Goal: Information Seeking & Learning: Learn about a topic

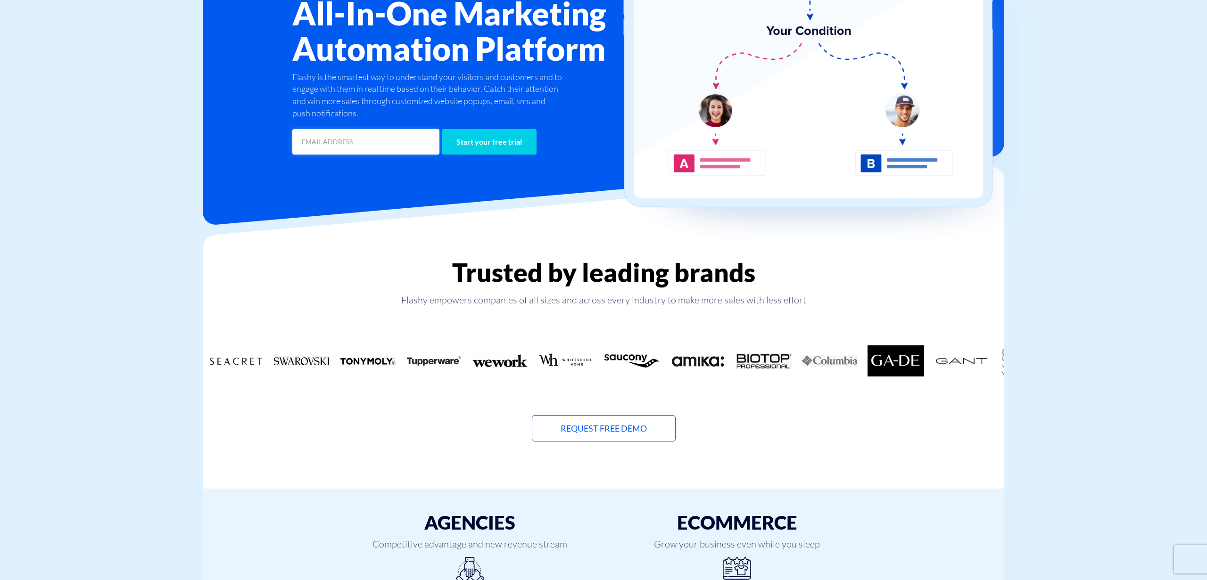
scroll to position [154, 0]
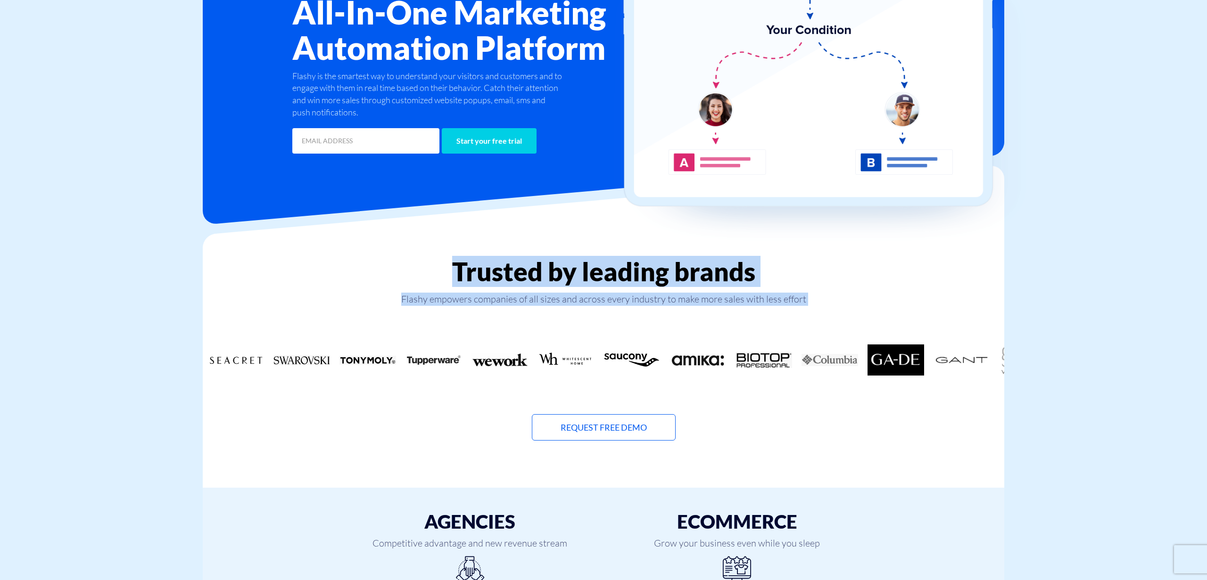
drag, startPoint x: 555, startPoint y: 249, endPoint x: 578, endPoint y: 371, distance: 124.6
click at [578, 371] on div "Trusted by leading brands Flashy empowers companies of all sizes and across eve…" at bounding box center [603, 337] width 815 height 207
click at [578, 372] on img "17 / 18" at bounding box center [565, 360] width 57 height 33
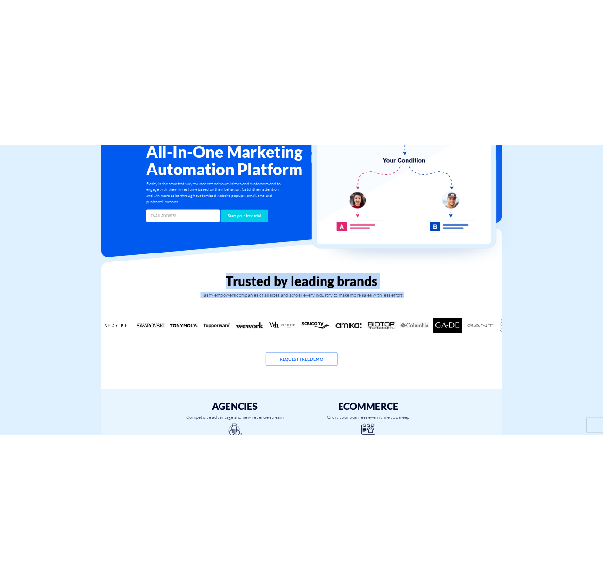
scroll to position [0, 0]
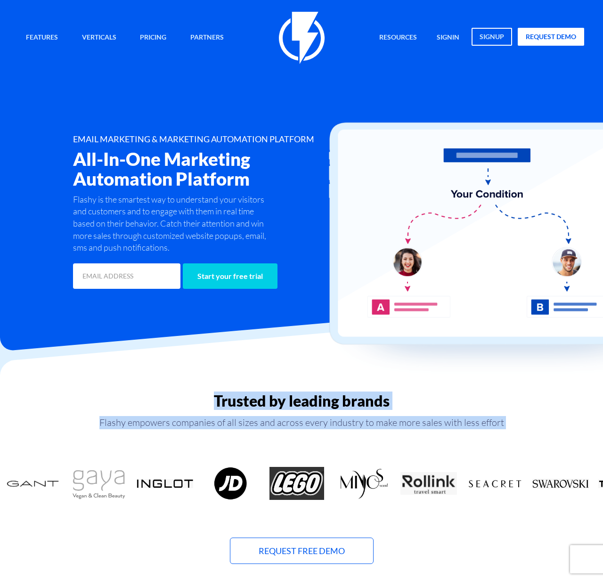
click at [419, 396] on h2 "Trusted by leading brands" at bounding box center [301, 401] width 603 height 16
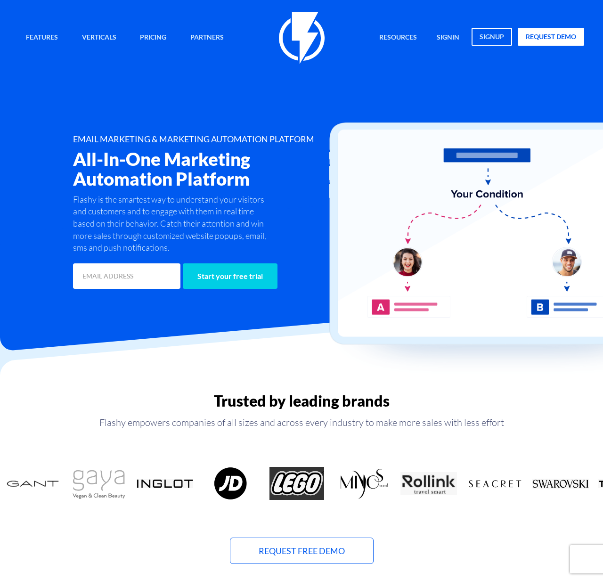
click at [419, 396] on h2 "Trusted by leading brands" at bounding box center [301, 401] width 603 height 16
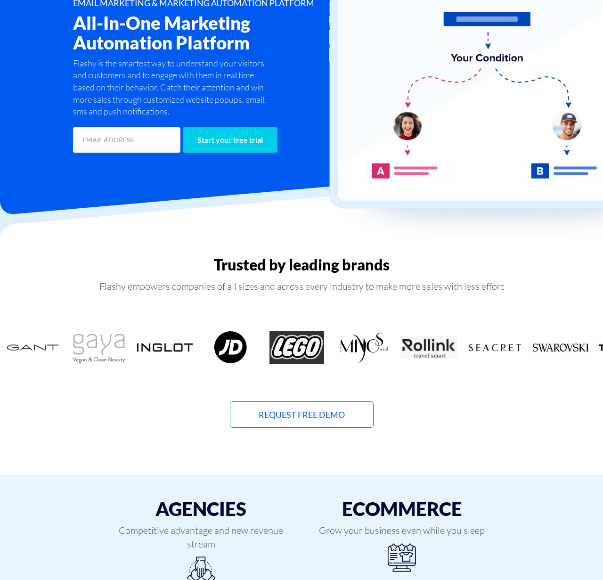
scroll to position [148, 0]
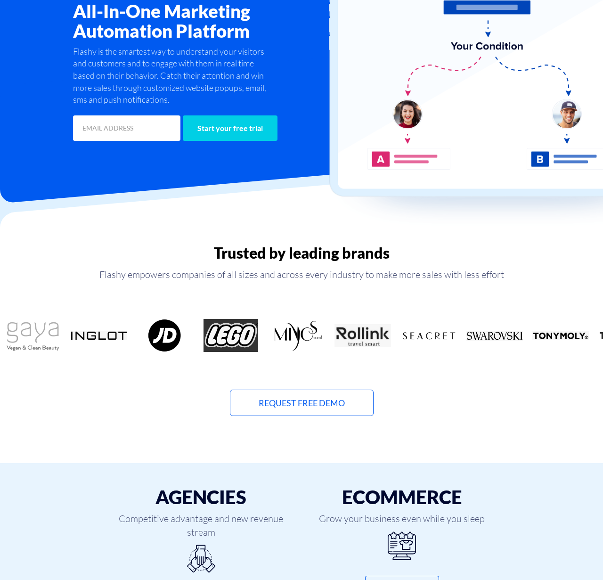
drag, startPoint x: 447, startPoint y: 305, endPoint x: 509, endPoint y: 391, distance: 105.0
click at [509, 391] on div "Trusted by leading brands Flashy empowers companies of all sizes and across eve…" at bounding box center [301, 331] width 603 height 172
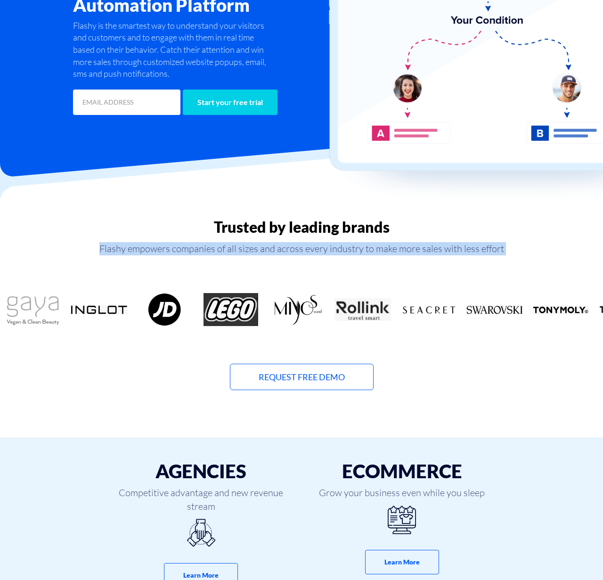
drag, startPoint x: 483, startPoint y: 404, endPoint x: 467, endPoint y: 225, distance: 179.8
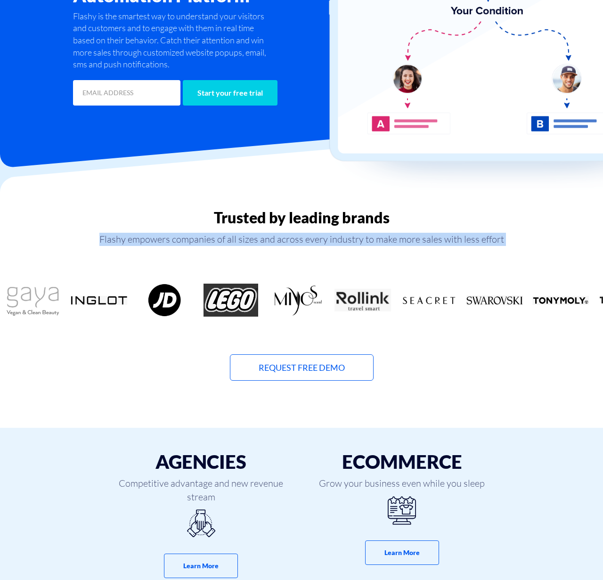
click at [468, 225] on h2 "Trusted by leading brands" at bounding box center [301, 217] width 603 height 16
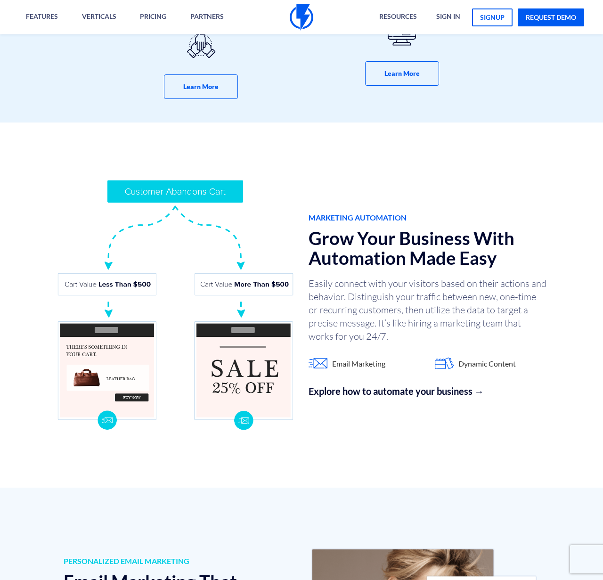
scroll to position [330, 0]
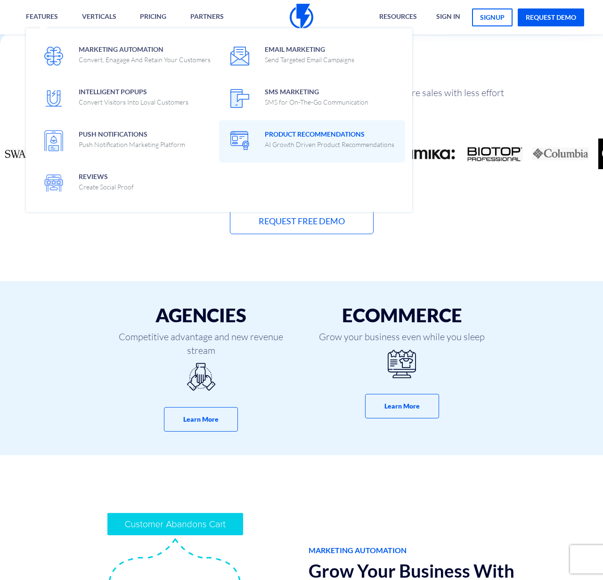
click at [275, 140] on p "AI Growth Driven Product Recommendations" at bounding box center [330, 144] width 130 height 9
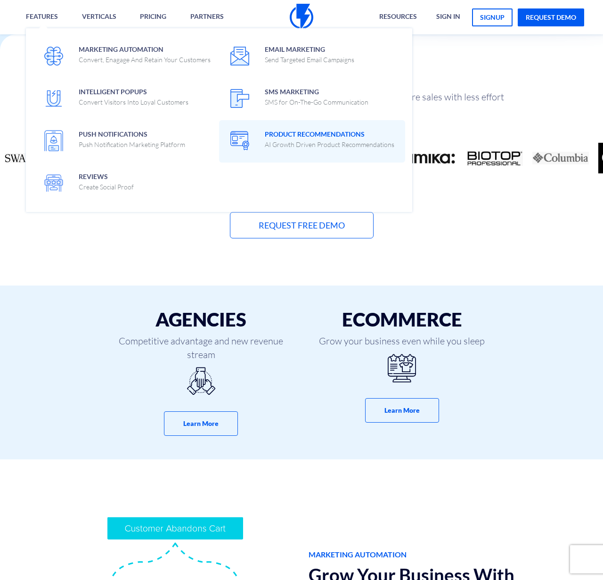
scroll to position [325, 0]
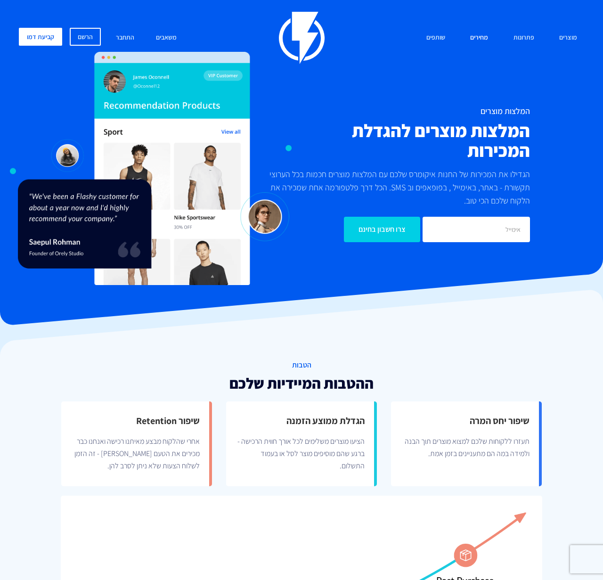
click at [478, 35] on link "מחירים" at bounding box center [479, 38] width 32 height 20
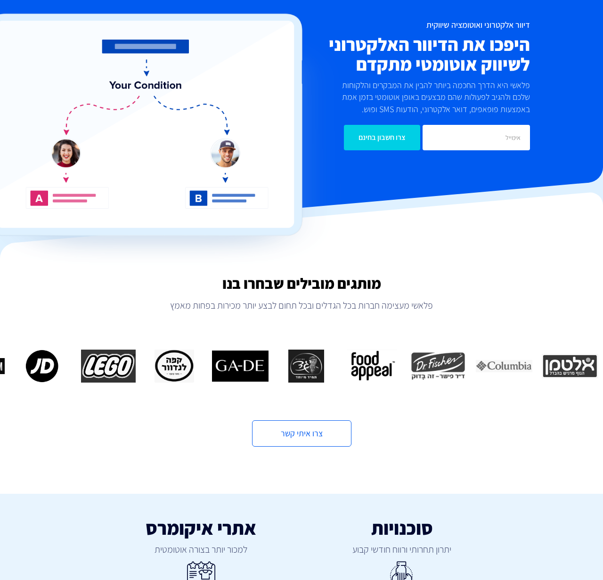
scroll to position [175, 0]
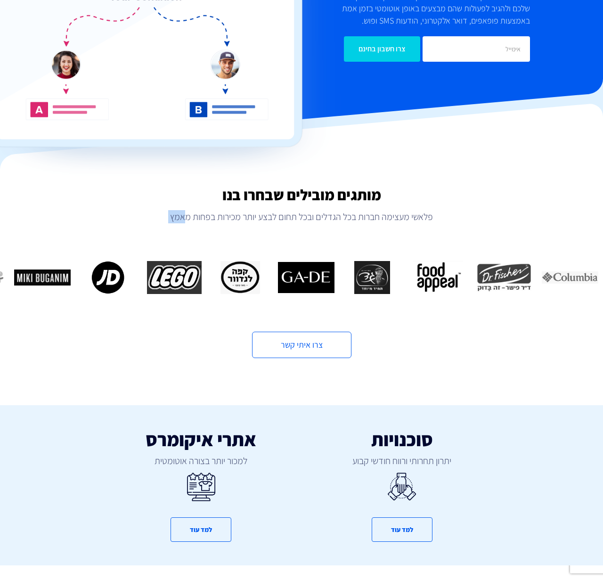
drag, startPoint x: 175, startPoint y: 369, endPoint x: 181, endPoint y: 205, distance: 163.7
click at [181, 204] on div "מותגים מובילים שבחרו בנו פלאשי מעצימה חברות בכל הגדלים ובכל תחום לבצע יותר מכיר…" at bounding box center [301, 273] width 603 height 172
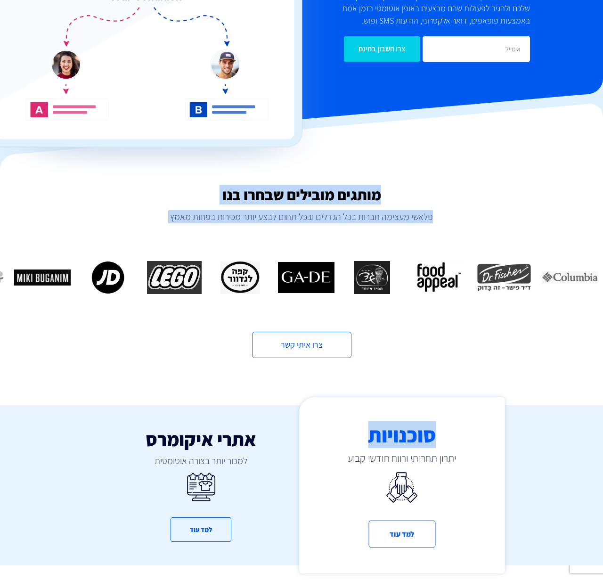
drag, startPoint x: 189, startPoint y: 186, endPoint x: 363, endPoint y: 443, distance: 309.5
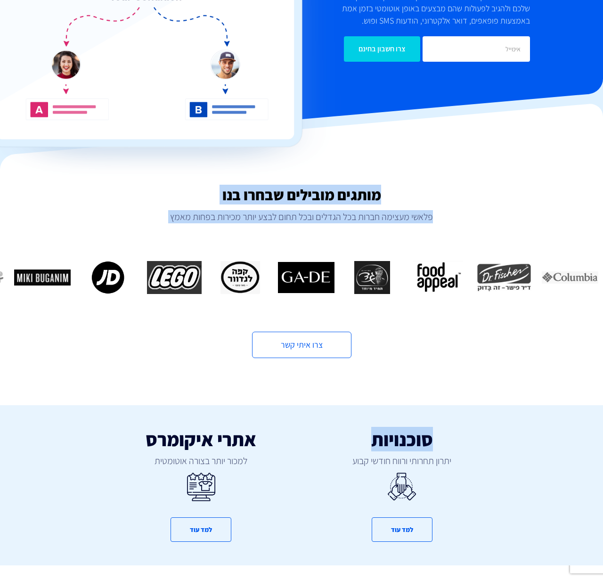
click at [311, 389] on div "סוכנויות יתרון תחרותי ורווח חודשי קבוע למד עוד אתרי איקומרס למכור יותר בצורה או…" at bounding box center [301, 461] width 617 height 207
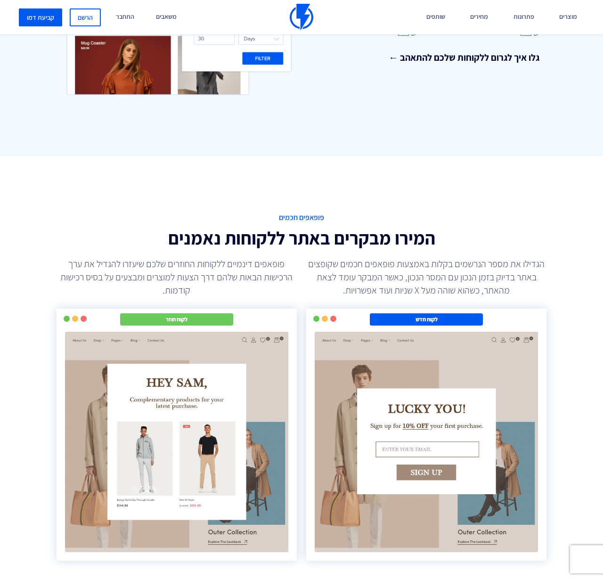
scroll to position [1408, 0]
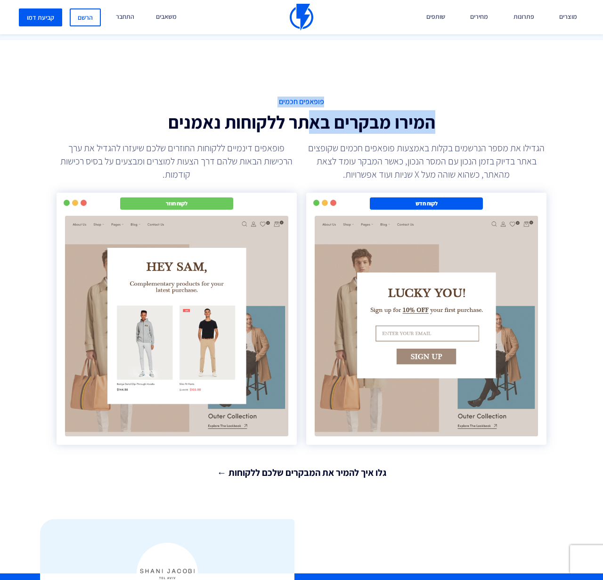
drag, startPoint x: 318, startPoint y: 141, endPoint x: 440, endPoint y: 448, distance: 330.6
click at [440, 448] on div "פופאפים חכמים המירו מבקרים באתר ללקוחות נאמנים הגדילו את מספר הנרשמים בקלות באמ…" at bounding box center [301, 288] width 617 height 496
click at [437, 461] on div "גלו איך להמיר את המבקרים שלכם ללקוחות ←" at bounding box center [301, 469] width 504 height 21
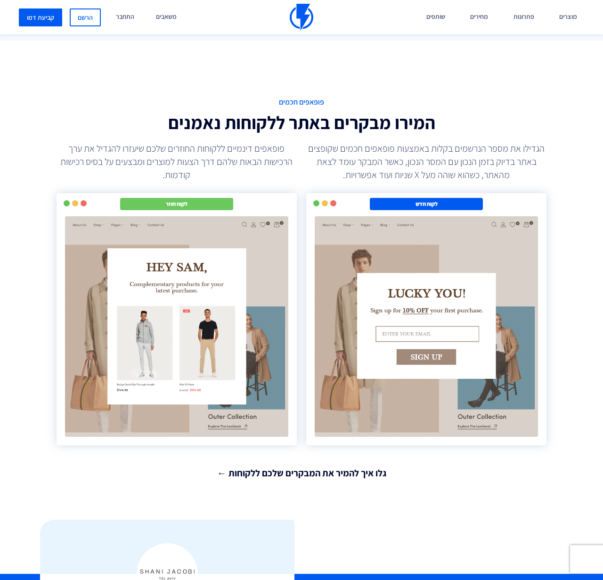
drag, startPoint x: 400, startPoint y: 490, endPoint x: 168, endPoint y: 484, distance: 232.4
click at [167, 485] on div "פופאפים חכמים המירו מבקרים באתר ללקוחות נאמנים הגדילו את מספר הנרשמים בקלות באמ…" at bounding box center [301, 289] width 617 height 496
click at [359, 476] on link "גלו איך להמיר את המבקרים שלכם ללקוחות ←" at bounding box center [302, 474] width 490 height 14
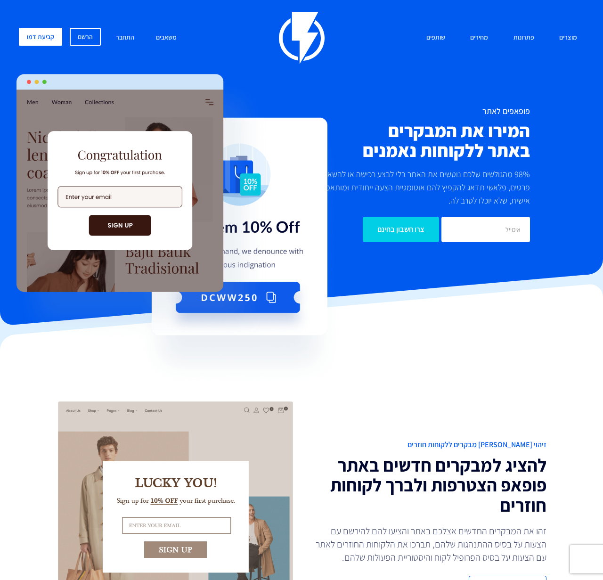
click at [237, 299] on img at bounding box center [177, 230] width 332 height 312
drag, startPoint x: 238, startPoint y: 299, endPoint x: 289, endPoint y: 254, distance: 69.1
click at [289, 282] on img at bounding box center [177, 230] width 332 height 312
click at [286, 26] on img at bounding box center [302, 38] width 46 height 52
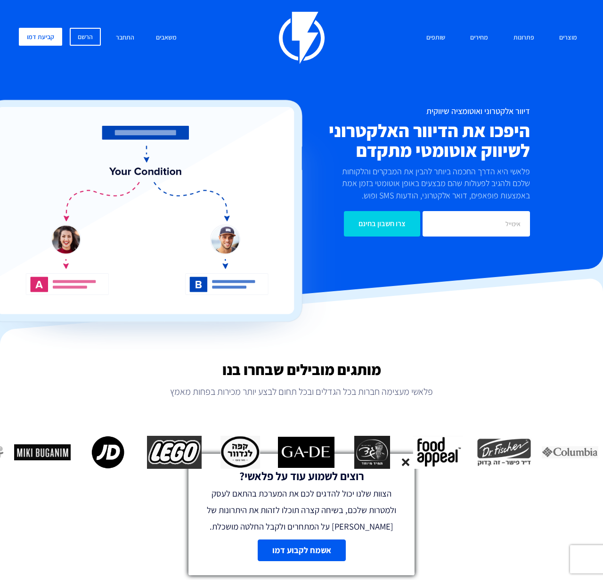
click at [407, 454] on div "רוצים לשמוע עוד על פלאשי? הצוות שלנו יכול להדגים לכם את המערכת בהתאם לעסק ולמטר…" at bounding box center [302, 494] width 226 height 81
click at [408, 459] on line at bounding box center [405, 462] width 7 height 7
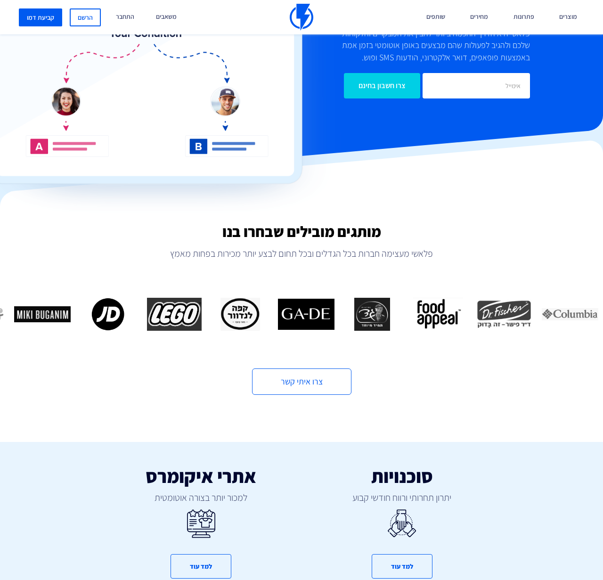
scroll to position [206, 0]
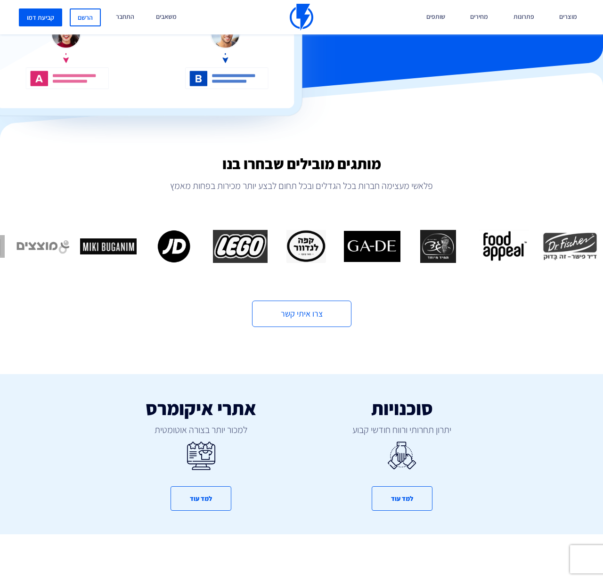
click at [96, 251] on img "11 / 16" at bounding box center [108, 246] width 57 height 33
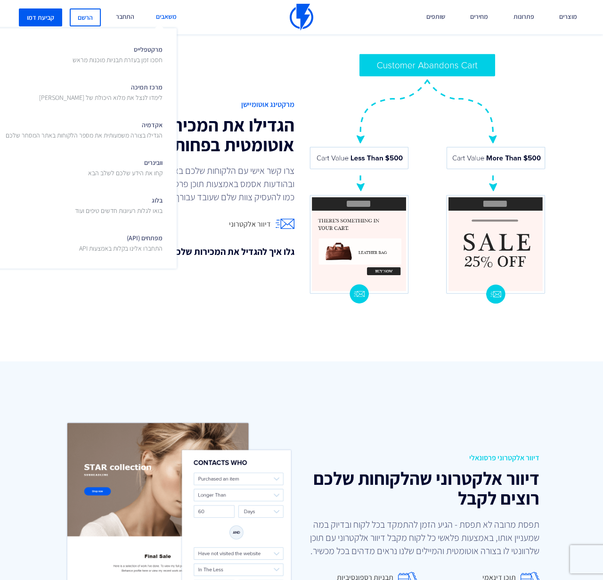
scroll to position [747, 0]
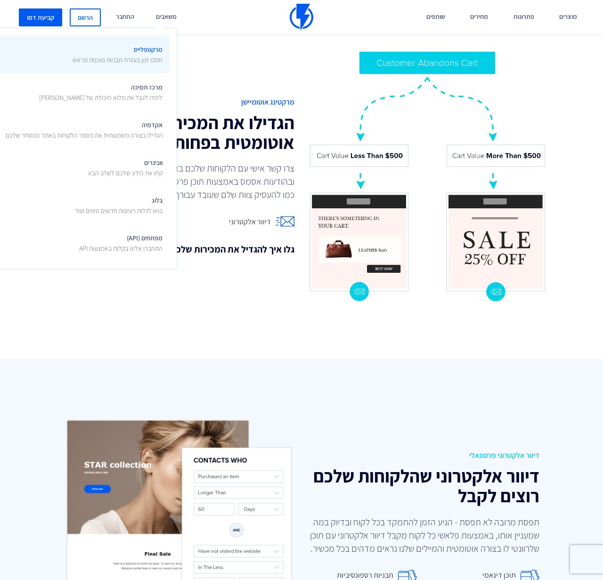
click at [159, 50] on span "מרקטפלייס חסכו זמן בעזרת תבניות מוכנות מראש" at bounding box center [118, 53] width 90 height 22
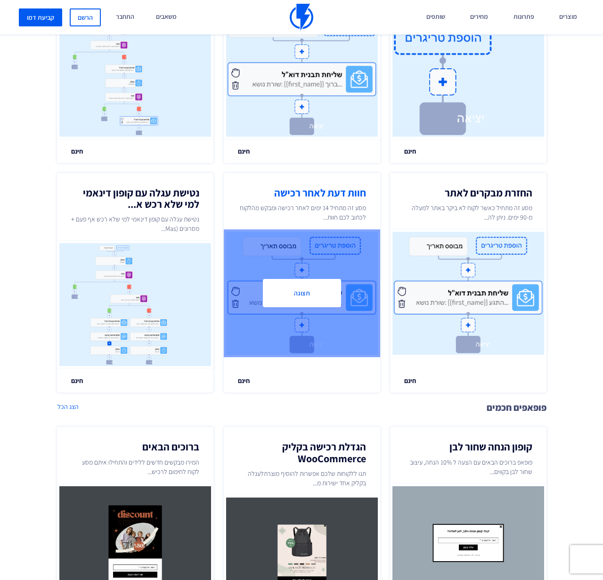
scroll to position [378, 0]
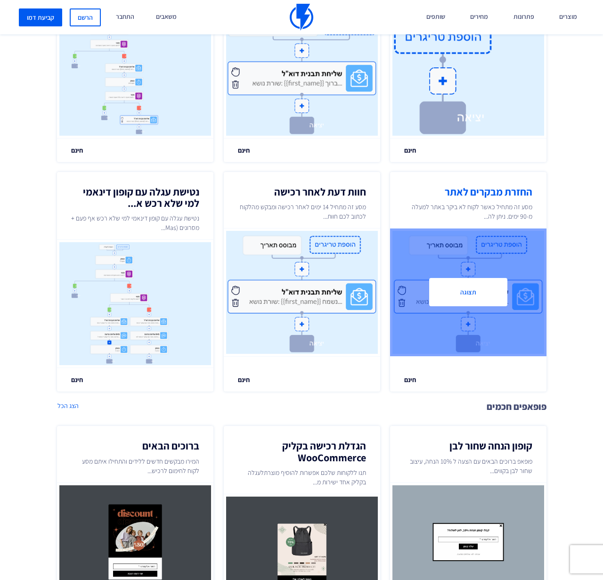
click at [432, 295] on button "תצוגה" at bounding box center [468, 292] width 78 height 28
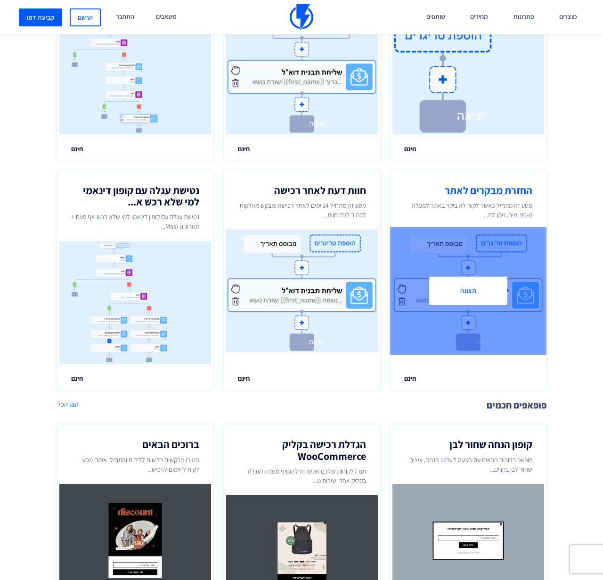
scroll to position [378, 0]
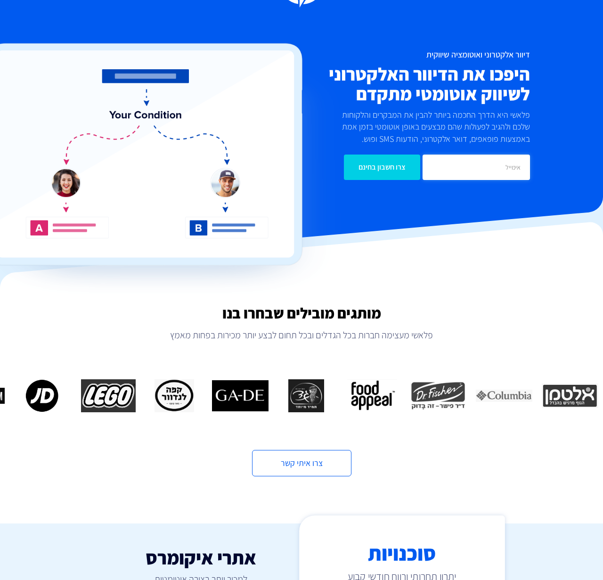
scroll to position [205, 0]
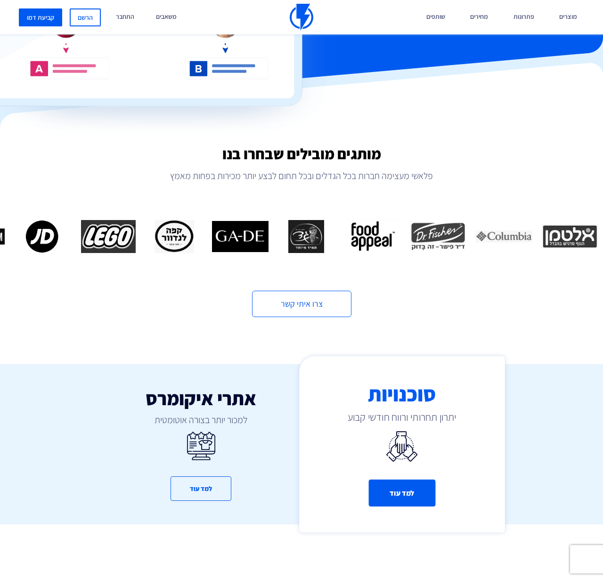
click at [397, 484] on button "למד עוד" at bounding box center [402, 493] width 67 height 27
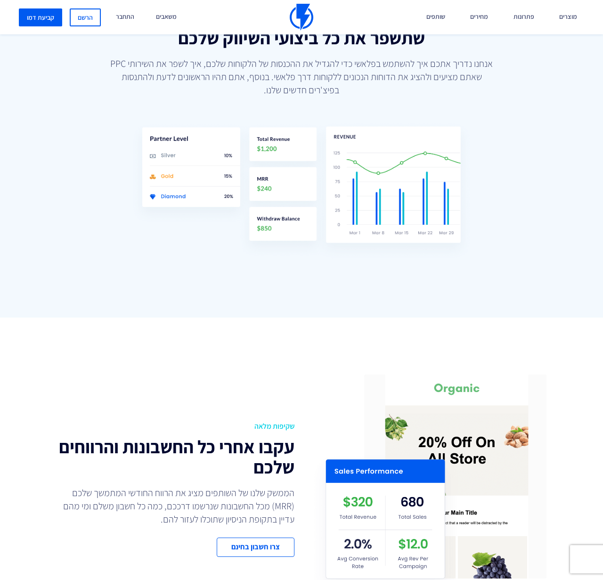
scroll to position [958, 0]
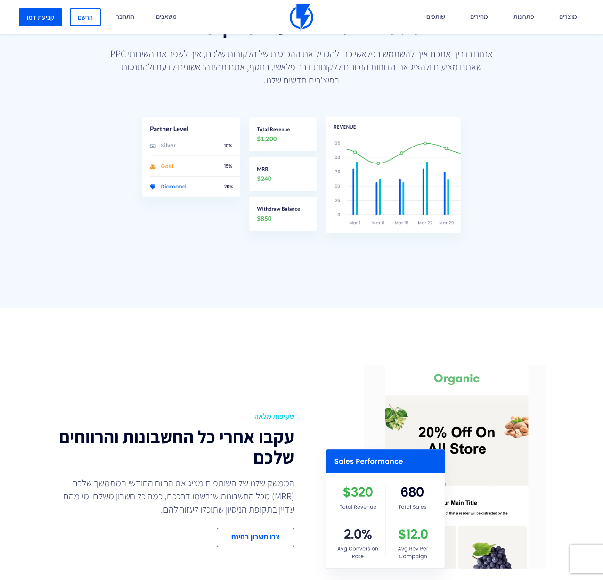
click at [309, 301] on div "שיפור הביצועים שלכם תמיכה והדרכה מלאה על הפלטפורמה שתשפר את כל ביצועי השיווק של…" at bounding box center [301, 117] width 603 height 382
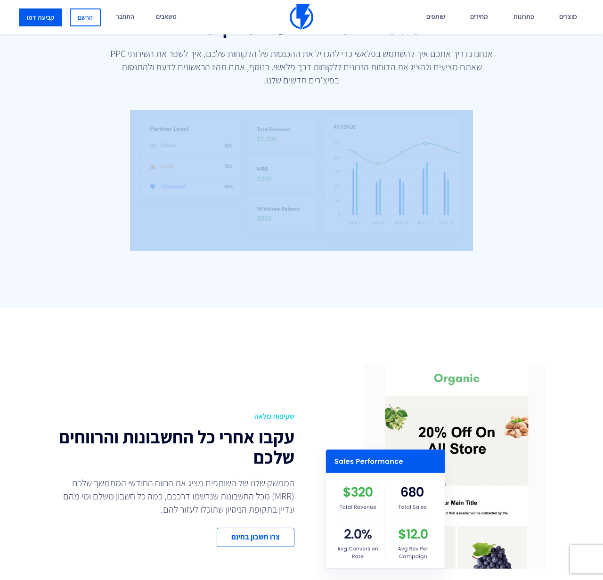
drag, startPoint x: 305, startPoint y: 138, endPoint x: 367, endPoint y: 90, distance: 78.3
click at [365, 90] on div "שיפור הביצועים שלכם תמיכה והדרכה מלאה על הפלטפורמה שתשפר את כל ביצועי השיווק של…" at bounding box center [301, 117] width 603 height 382
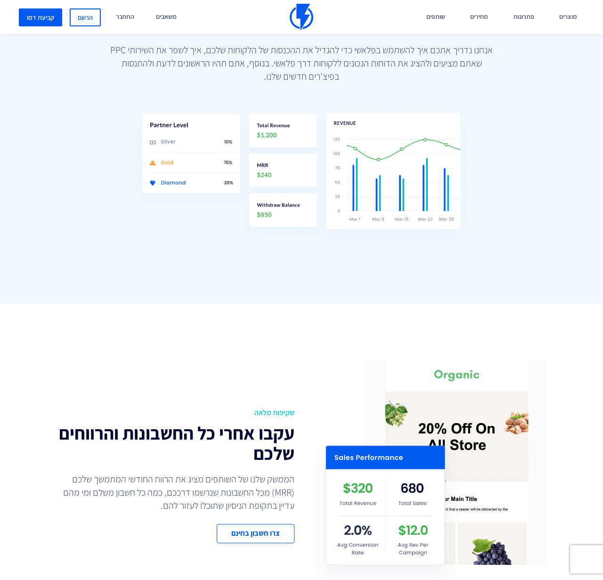
drag, startPoint x: 498, startPoint y: 148, endPoint x: 506, endPoint y: 200, distance: 52.5
click at [499, 149] on div "שיפור הביצועים שלכם תמיכה והדרכה מלאה על הפלטפורמה שתשפר את כל ביצועי השיווק של…" at bounding box center [301, 113] width 603 height 382
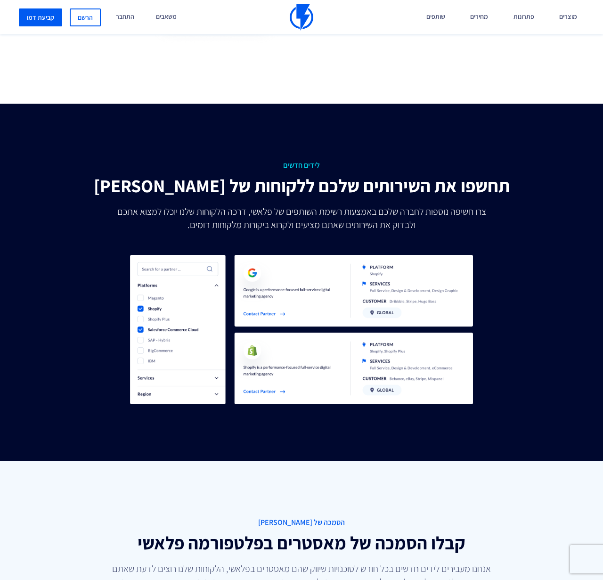
scroll to position [1787, 0]
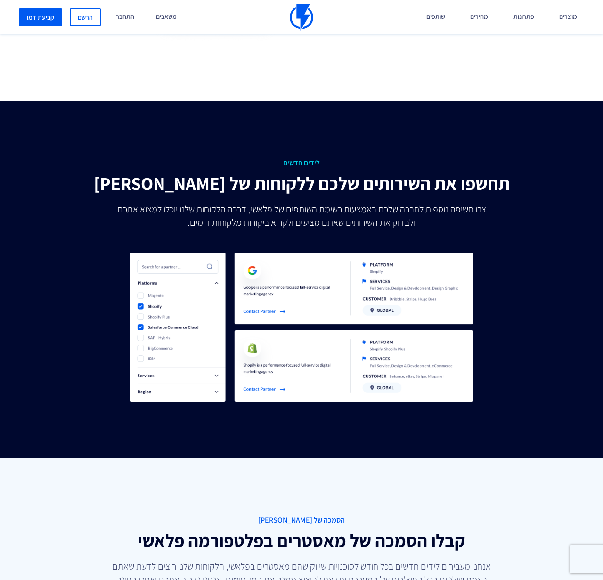
click at [306, 314] on img at bounding box center [301, 327] width 343 height 149
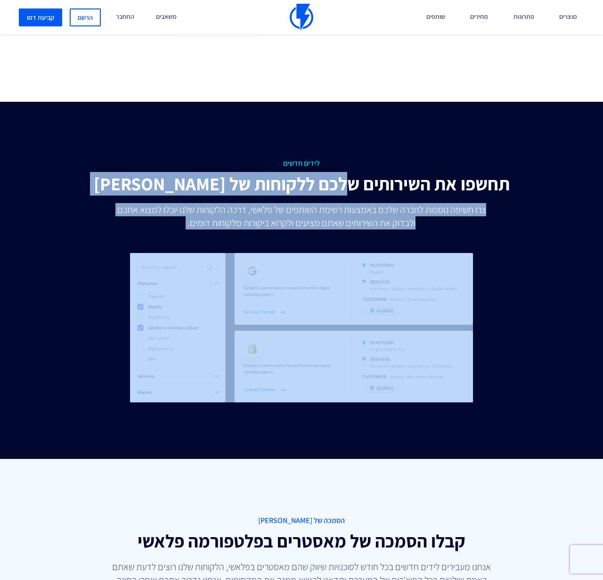
drag, startPoint x: 284, startPoint y: 419, endPoint x: 300, endPoint y: 182, distance: 237.6
click at [300, 182] on div "לידים חדשים תחשפו את השירותים שלכם ללקוחות של פלאשי צרו חשיפה נוספות לחברה שלכם…" at bounding box center [301, 280] width 603 height 357
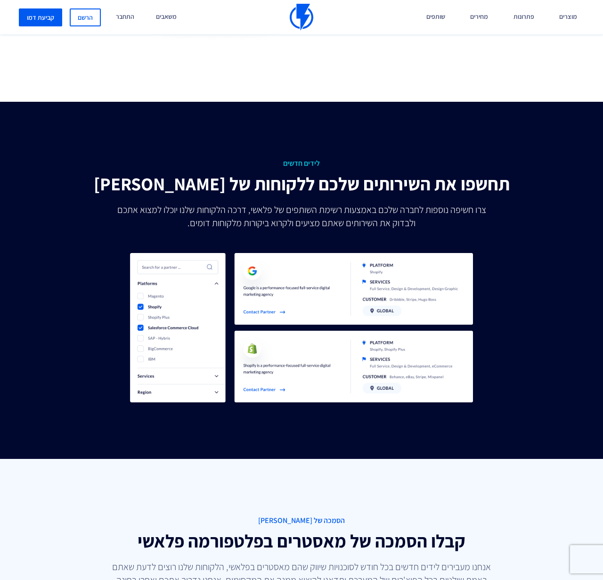
click at [305, 168] on span "לידים חדשים" at bounding box center [302, 163] width 490 height 11
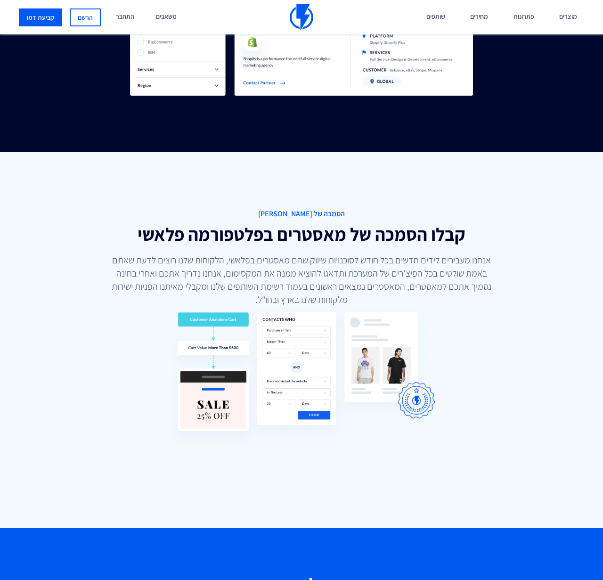
scroll to position [2201, 0]
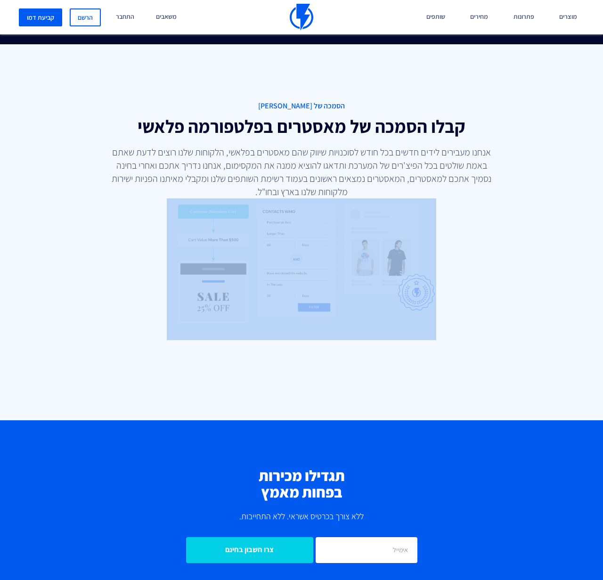
drag, startPoint x: 140, startPoint y: 258, endPoint x: 461, endPoint y: 256, distance: 321.9
click at [460, 253] on div "הסמכה של מאסטר קבלו הסמכה של מאסטרים בפלטפורמה פלאשי אנחנו מעבירים לידים חדשים …" at bounding box center [301, 220] width 603 height 353
drag, startPoint x: 461, startPoint y: 256, endPoint x: 447, endPoint y: 299, distance: 45.8
click at [461, 257] on div "הסמכה של מאסטר קבלו הסמכה של מאסטרים בפלטפורמה פלאשי אנחנו מעבירים לידים חדשים …" at bounding box center [301, 220] width 603 height 353
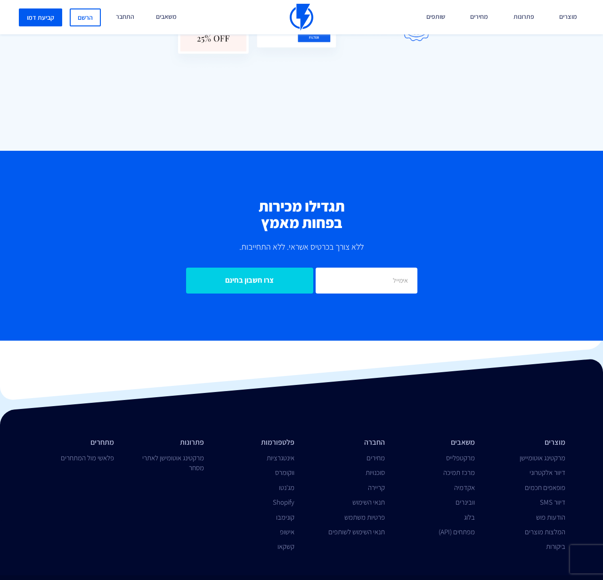
scroll to position [2497, 0]
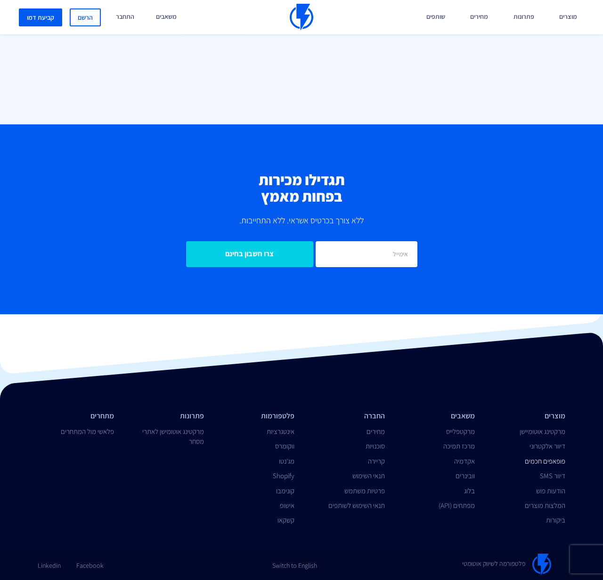
click at [547, 465] on link "פופאפים חכמים" at bounding box center [545, 461] width 41 height 9
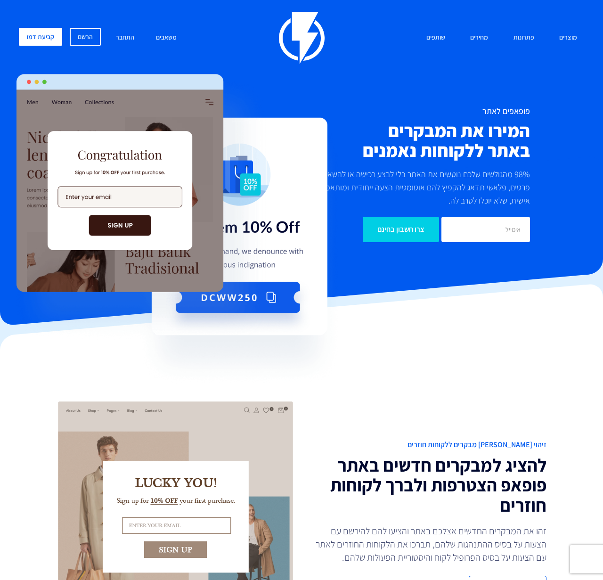
click at [313, 47] on img at bounding box center [302, 38] width 46 height 52
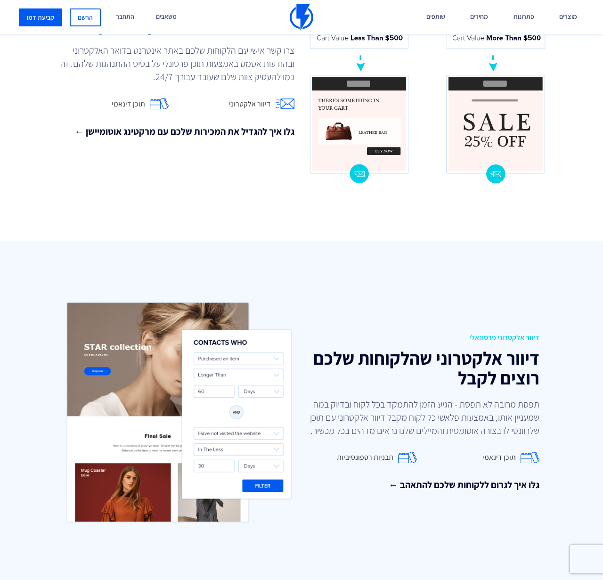
scroll to position [868, 0]
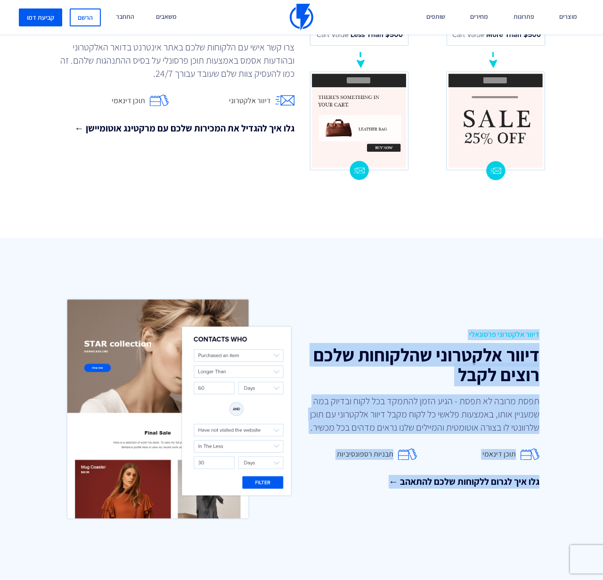
drag, startPoint x: 284, startPoint y: 238, endPoint x: 404, endPoint y: 556, distance: 340.1
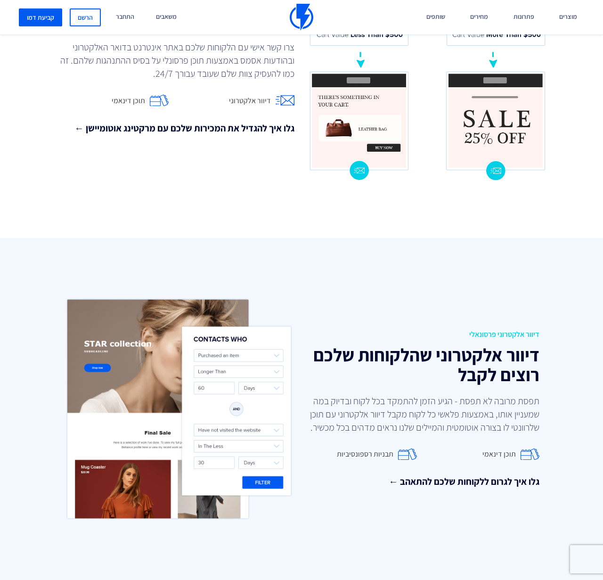
click at [404, 556] on div "דיוור אלקטרוני פרסונאלי דיוור אלקטרוני שהלקוחות שלכם רוצים לקבל תפסת מרובה לא ת…" at bounding box center [301, 409] width 603 height 342
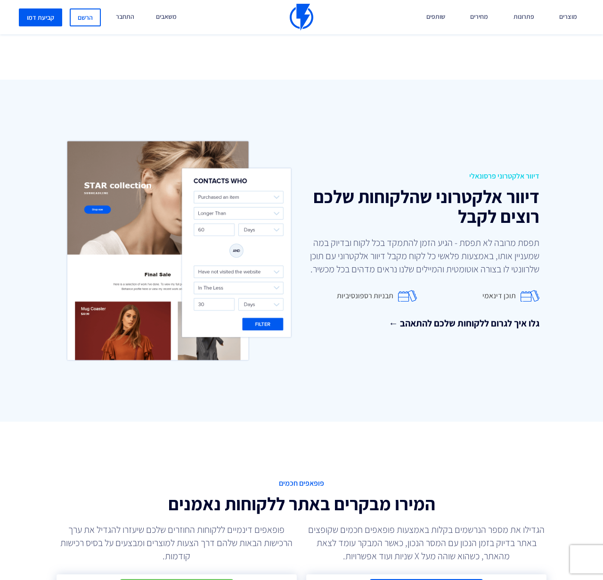
scroll to position [1035, 0]
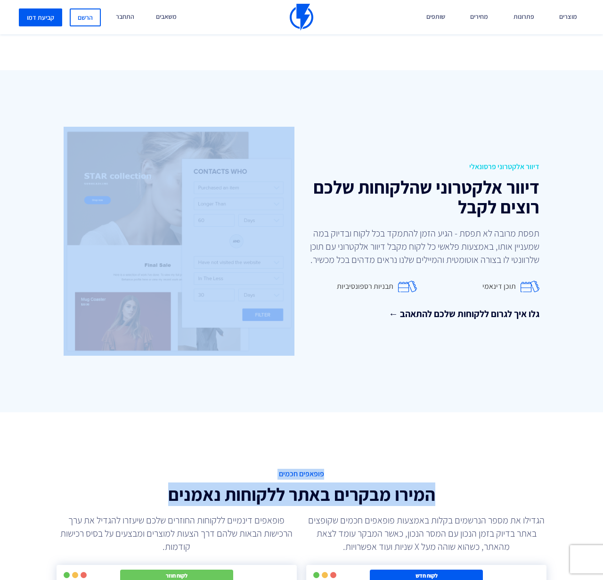
drag, startPoint x: 401, startPoint y: 408, endPoint x: 482, endPoint y: 504, distance: 125.8
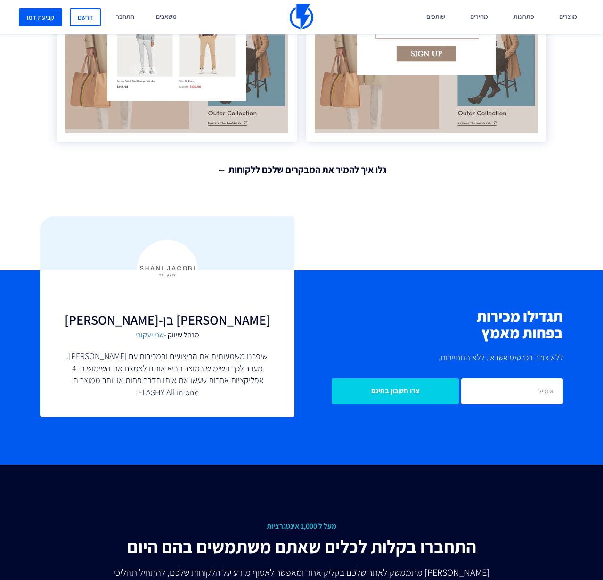
scroll to position [1713, 0]
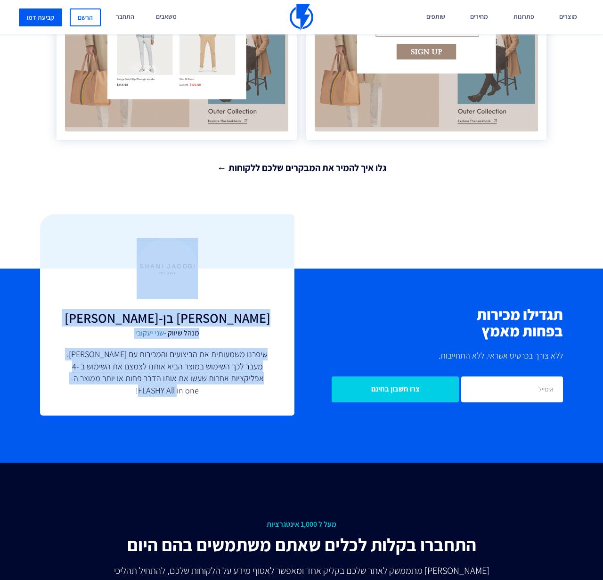
drag, startPoint x: 220, startPoint y: 341, endPoint x: 222, endPoint y: 265, distance: 76.4
click at [222, 316] on div "אודי בן-צבי מנהל שיווק - שני יעקובי שיפרנו משמעותית את הביצועים והמכירות עם FLA…" at bounding box center [167, 365] width 254 height 99
click at [218, 290] on div "אודי בן-צבי מנהל שיווק - שני יעקובי שיפרנו משמעותית את הביצועים והמכירות עם FLA…" at bounding box center [167, 342] width 254 height 147
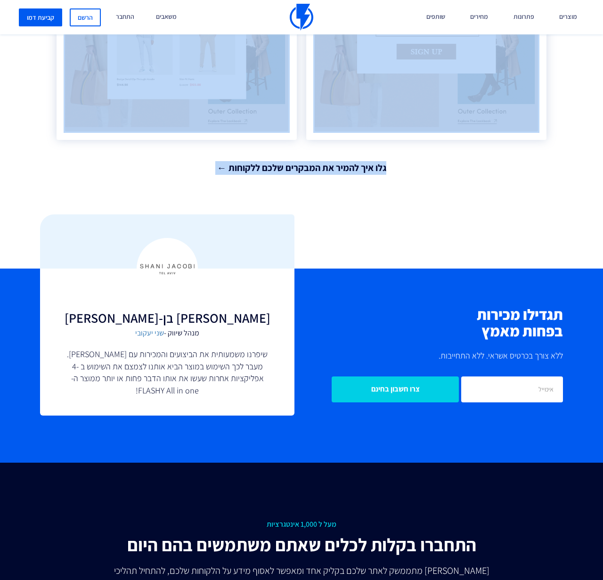
drag, startPoint x: 232, startPoint y: 204, endPoint x: 298, endPoint y: 442, distance: 247.4
click at [298, 442] on div "מותגים מובילים שבחרו בנו פלאשי מעצימה חברות בכל הגדלים ובכל תחום לבצע יותר מכיר…" at bounding box center [301, 27] width 603 height 2804
click at [280, 436] on div "תגדילו מכירות בפחות מאמץ ללא צורך בכרטיס אשראי. ללא התחייבות. צרו חשבון בחינם א…" at bounding box center [302, 366] width 632 height 194
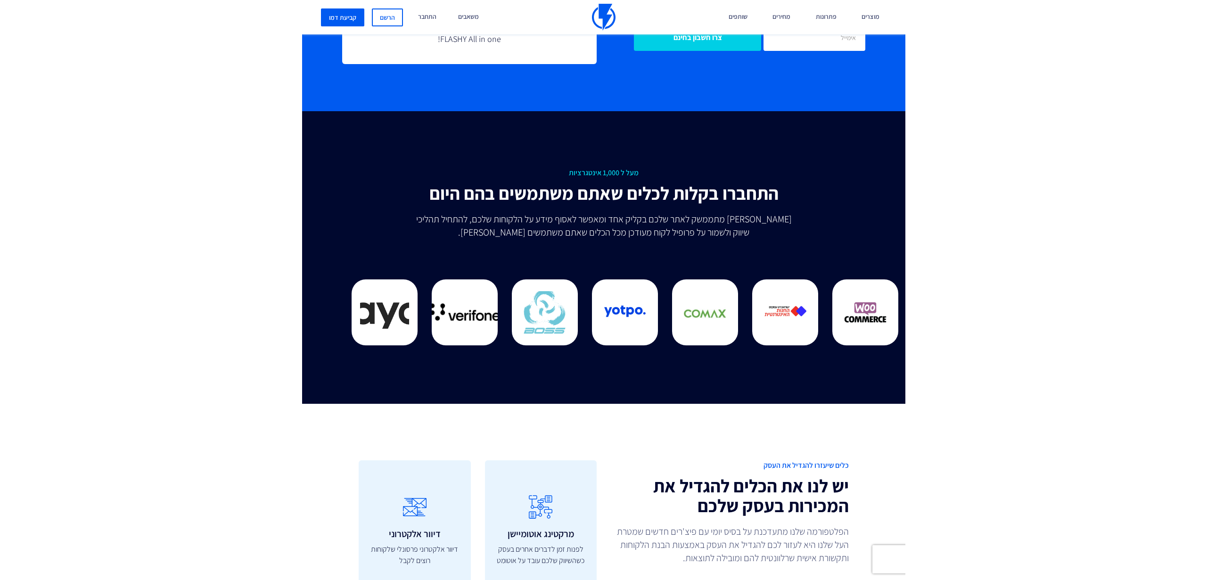
scroll to position [2404, 0]
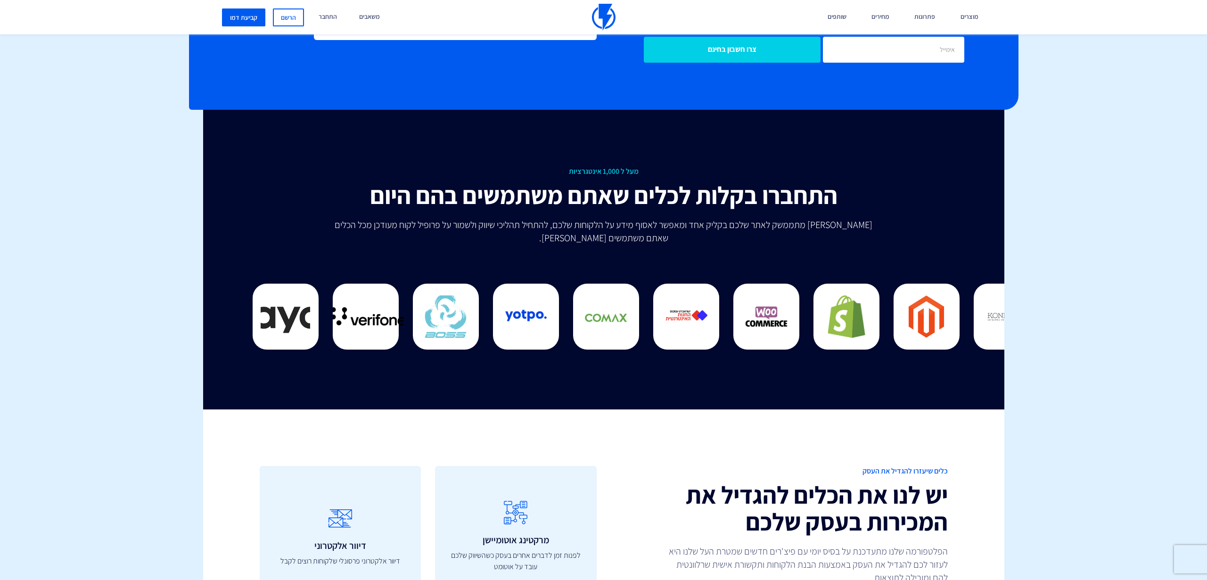
click at [437, 259] on div at bounding box center [604, 306] width 702 height 94
click at [569, 218] on p "פלאשי מתממשק לאתר שלכם בקליק אחד ומאפשר לאסוף מידע על הלקוחות שלכם, להתחיל תהלי…" at bounding box center [603, 231] width 550 height 26
